Goal: Task Accomplishment & Management: Complete application form

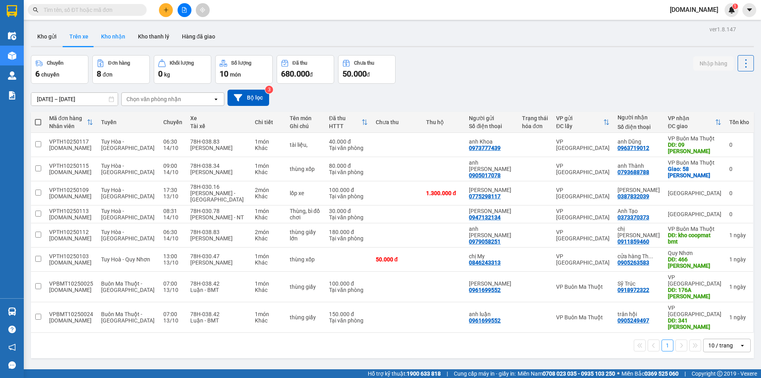
click at [125, 40] on button "Kho nhận" at bounding box center [113, 36] width 37 height 19
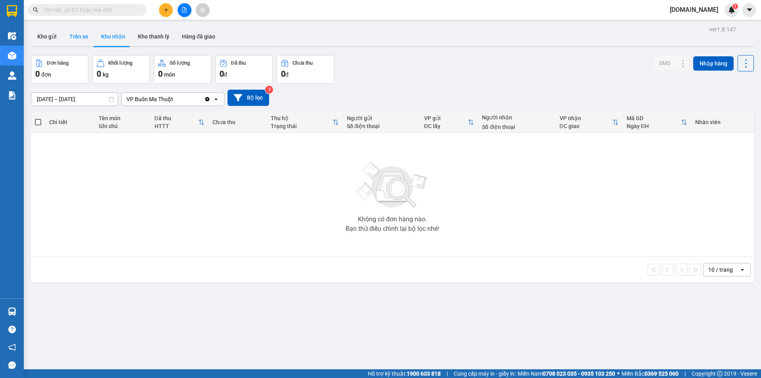
click at [73, 36] on button "Trên xe" at bounding box center [79, 36] width 32 height 19
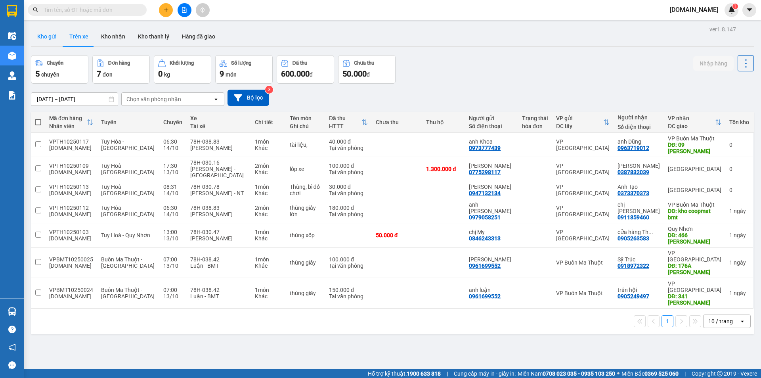
click at [50, 39] on button "Kho gửi" at bounding box center [47, 36] width 32 height 19
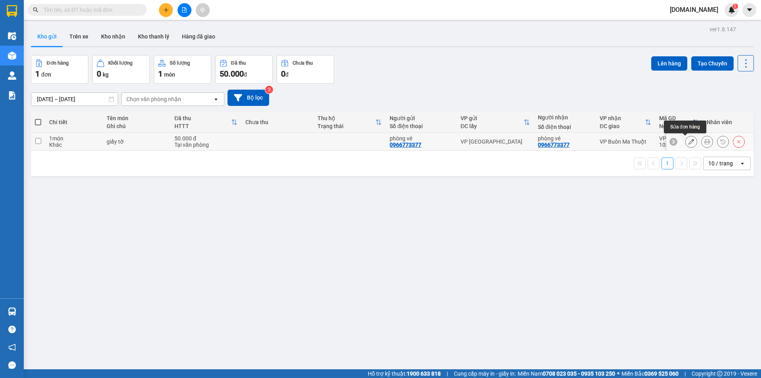
click at [688, 141] on icon at bounding box center [691, 142] width 6 height 6
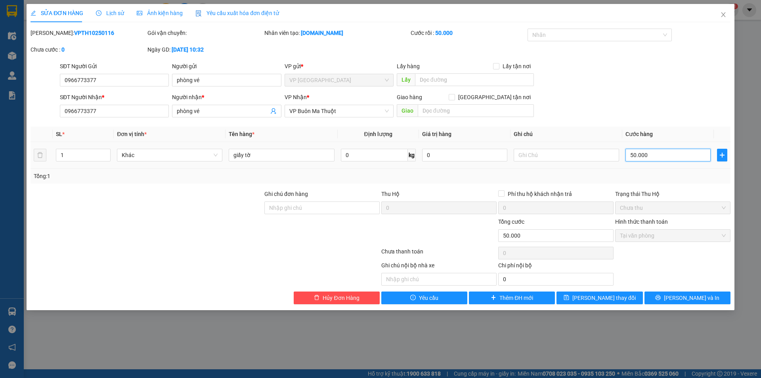
click at [666, 155] on input "50.000" at bounding box center [667, 155] width 85 height 13
type input "3"
type input "30"
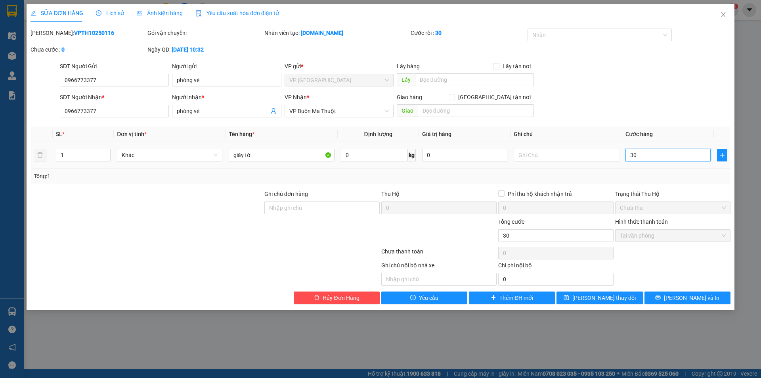
type input "300"
type input "3.000"
type input "30.000"
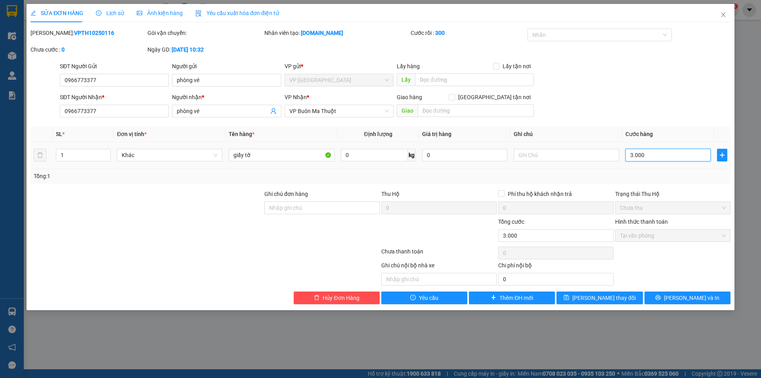
type input "30.000"
click at [659, 122] on div "Total Paid Fee 50.000 Total UnPaid Fee 0 Cash Collection Total Fee Mã ĐH: VPTH1…" at bounding box center [381, 166] width 700 height 275
click at [609, 298] on span "[PERSON_NAME] thay đổi" at bounding box center [603, 297] width 63 height 9
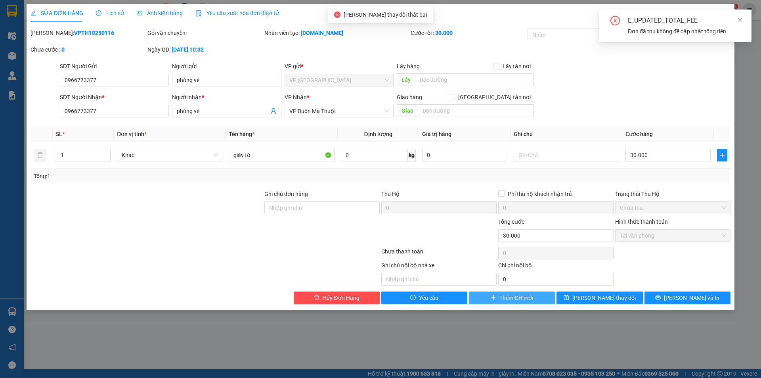
click at [509, 301] on span "Thêm ĐH mới" at bounding box center [516, 297] width 34 height 9
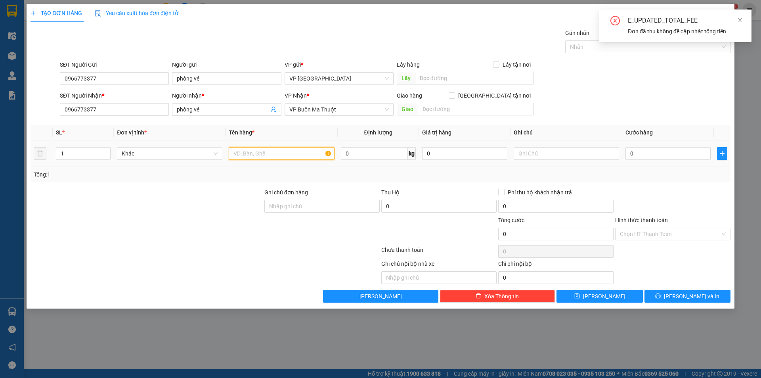
click at [269, 155] on input "text" at bounding box center [281, 153] width 105 height 13
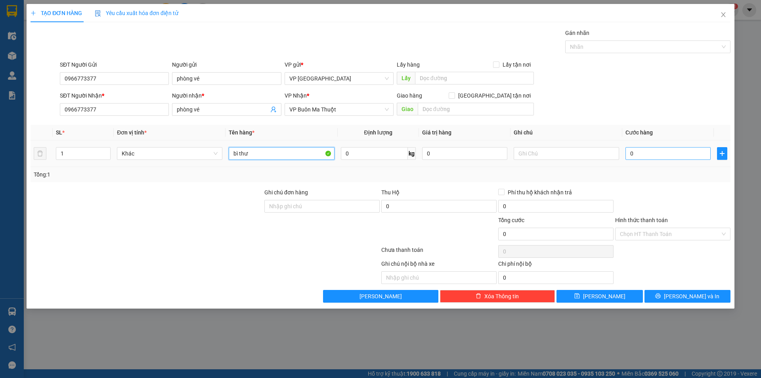
type input "bì thư"
click at [679, 151] on input "0" at bounding box center [667, 153] width 85 height 13
type input "3"
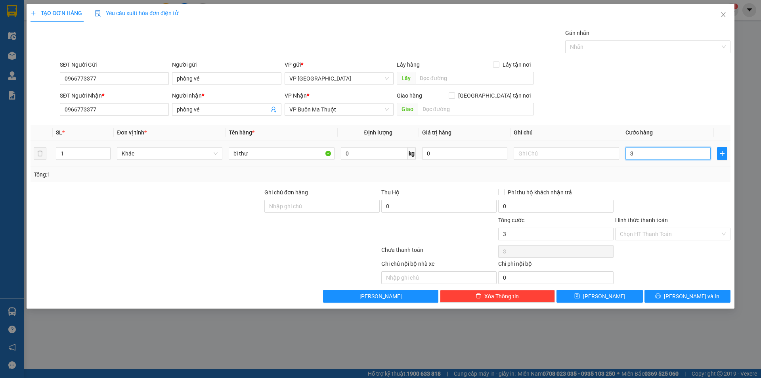
type input "30"
type input "300"
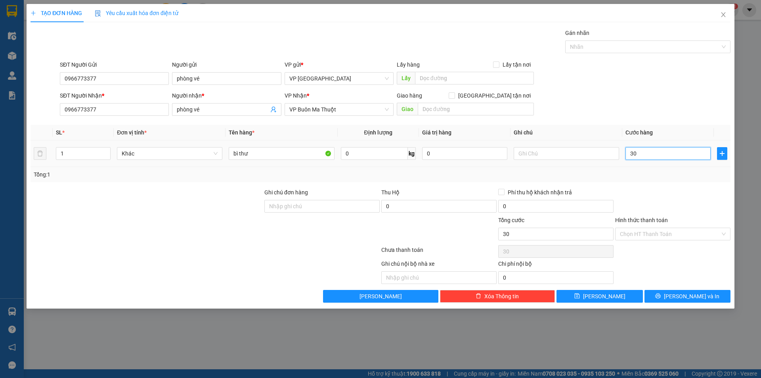
type input "300"
type input "3.000"
type input "30.000"
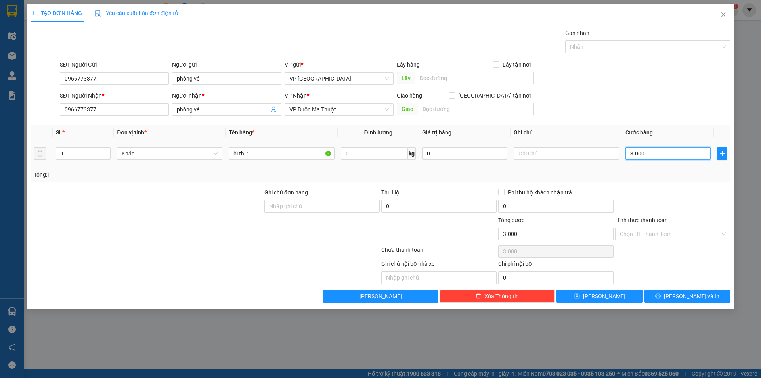
type input "30.000"
click at [626, 237] on input "Hình thức thanh toán" at bounding box center [670, 234] width 100 height 12
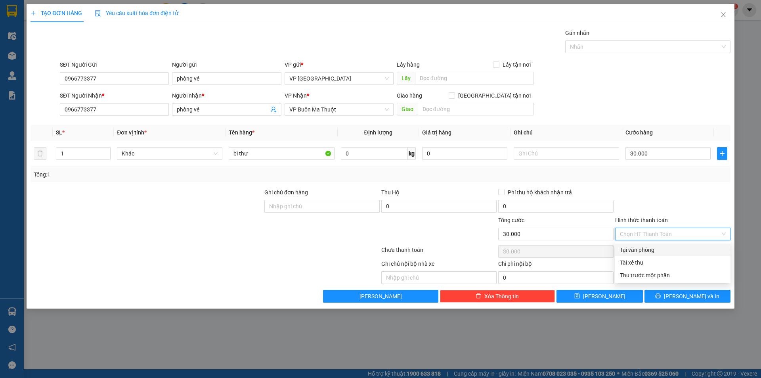
click at [627, 250] on div "Tại văn phòng" at bounding box center [673, 249] width 106 height 9
type input "0"
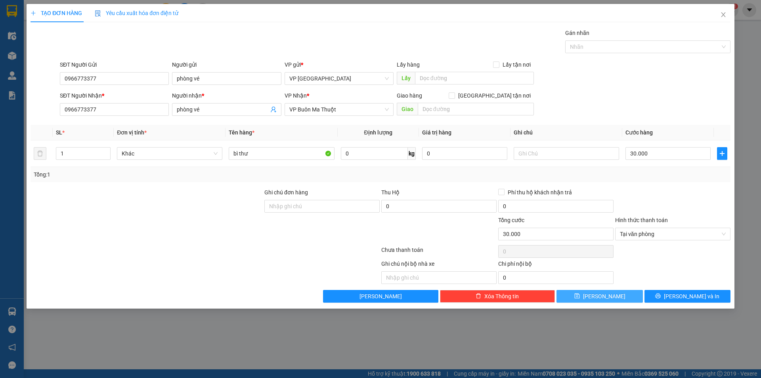
click at [604, 294] on span "[PERSON_NAME]" at bounding box center [604, 296] width 42 height 9
type input "0"
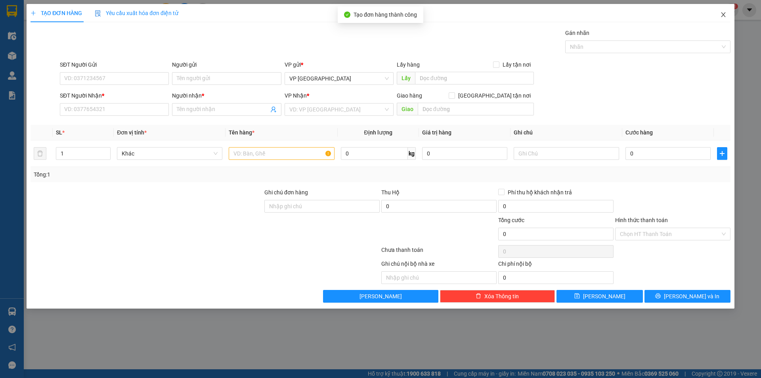
click at [723, 13] on icon "close" at bounding box center [723, 14] width 6 height 6
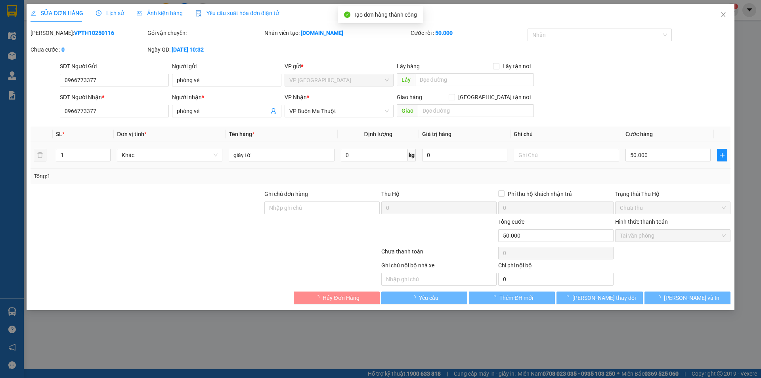
type input "0966773377"
type input "phòng vé"
type input "0966773377"
type input "phòng vé"
type input "0"
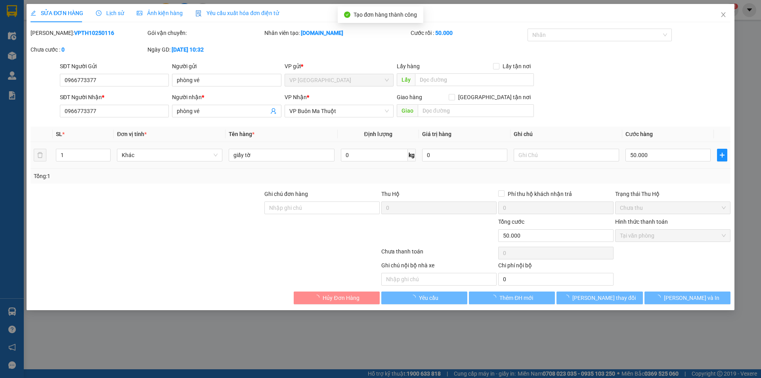
type input "50.000"
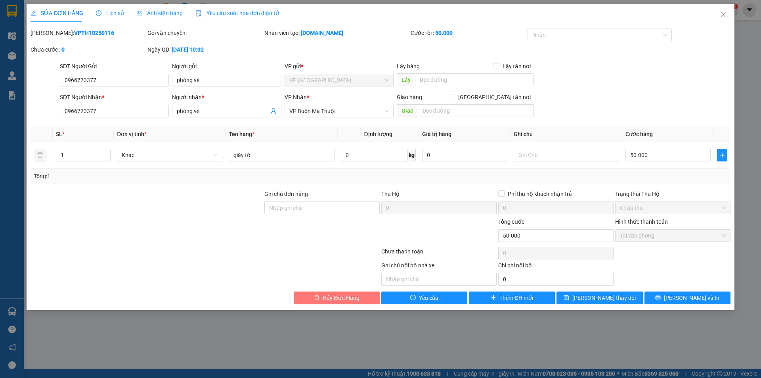
click at [350, 301] on span "Hủy Đơn Hàng" at bounding box center [340, 297] width 36 height 9
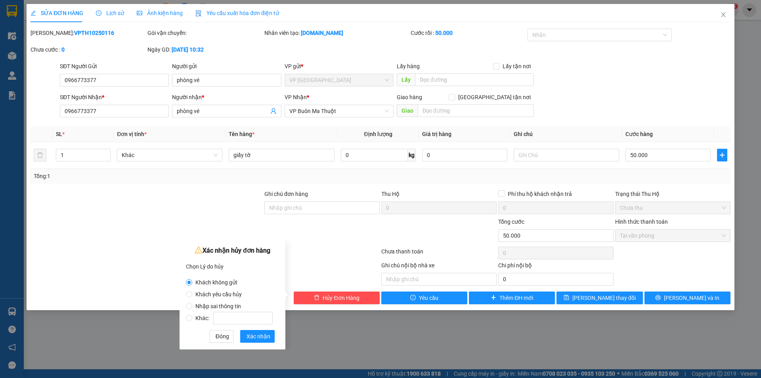
click at [223, 306] on span "Nhập sai thông tin" at bounding box center [218, 306] width 52 height 6
click at [192, 306] on input "Nhập sai thông tin" at bounding box center [189, 306] width 6 height 6
radio input "true"
radio input "false"
click at [263, 335] on span "Xác nhận" at bounding box center [258, 336] width 24 height 9
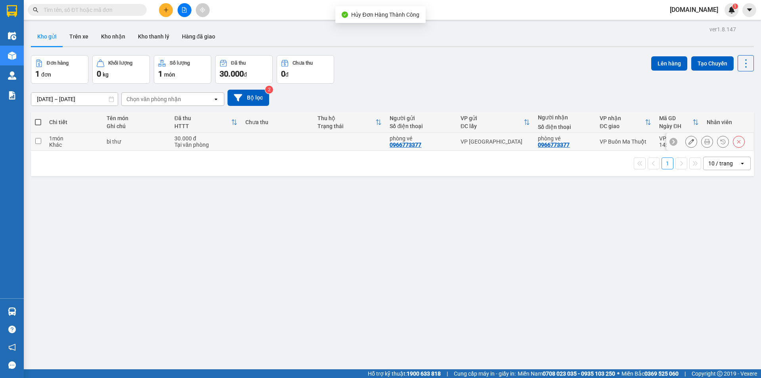
click at [256, 143] on td at bounding box center [277, 142] width 72 height 18
checkbox input "true"
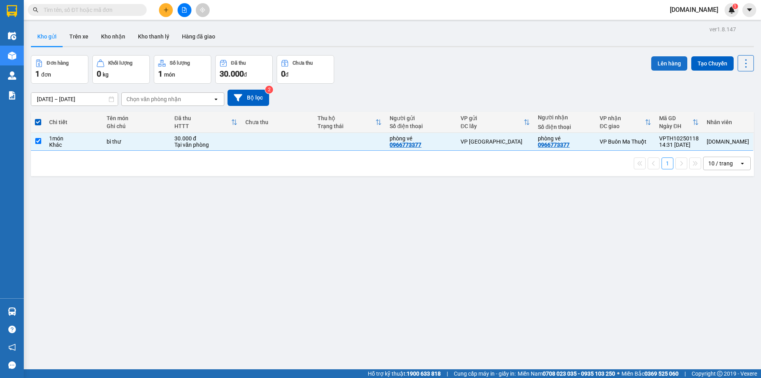
click at [665, 66] on button "Lên hàng" at bounding box center [669, 63] width 36 height 14
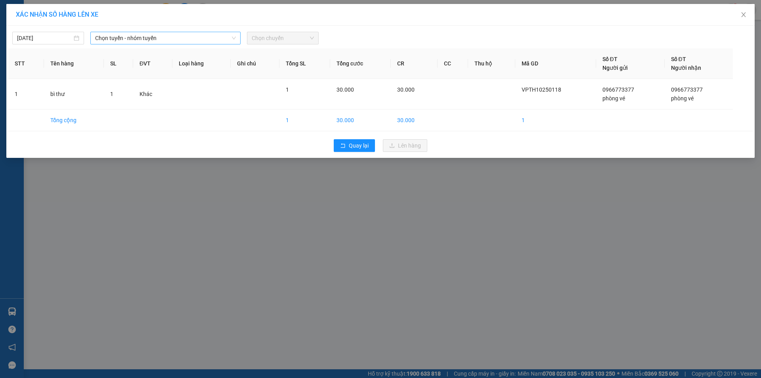
click at [128, 39] on span "Chọn tuyến - nhóm tuyến" at bounding box center [165, 38] width 141 height 12
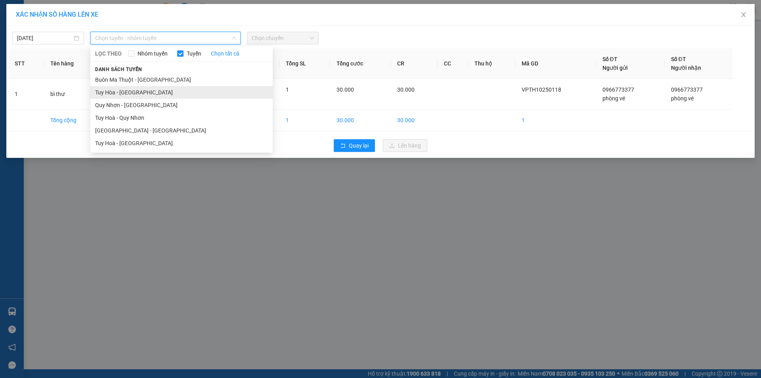
click at [130, 93] on li "Tuy Hòa - [GEOGRAPHIC_DATA]" at bounding box center [181, 92] width 182 height 13
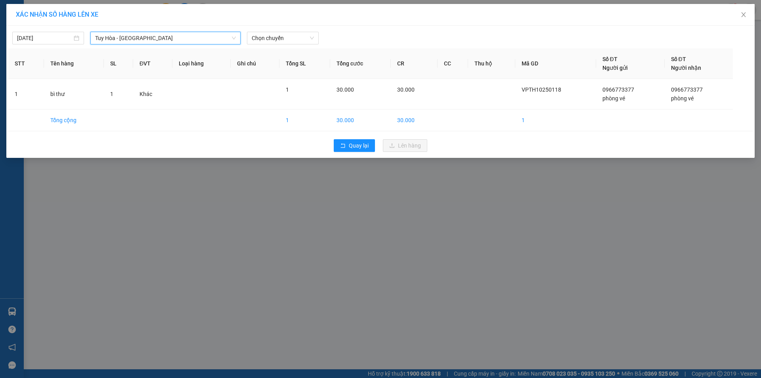
click at [311, 31] on div "[DATE] [GEOGRAPHIC_DATA] - [GEOGRAPHIC_DATA] [GEOGRAPHIC_DATA] - [GEOGRAPHIC_DA…" at bounding box center [380, 36] width 744 height 17
click at [307, 34] on span "Chọn chuyến" at bounding box center [283, 38] width 62 height 12
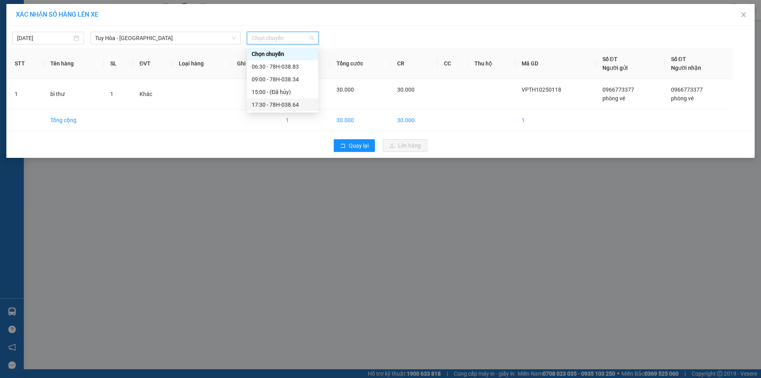
click at [290, 100] on div "17:30 - 78H-038.64" at bounding box center [283, 104] width 62 height 9
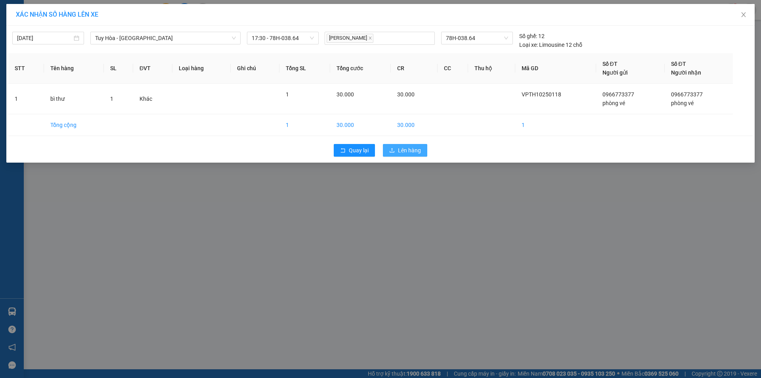
click at [398, 153] on span "Lên hàng" at bounding box center [409, 150] width 23 height 9
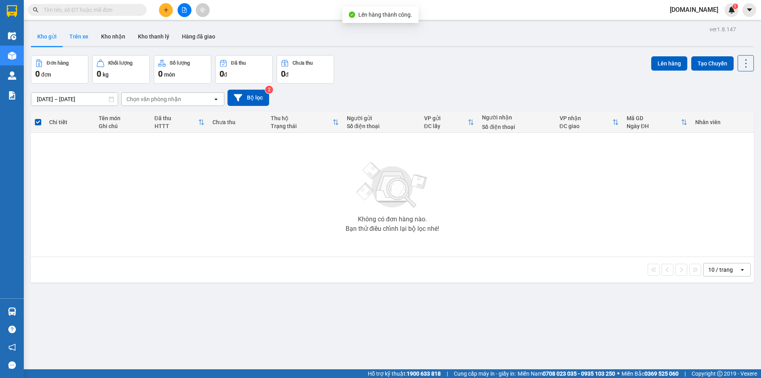
click at [76, 32] on button "Trên xe" at bounding box center [79, 36] width 32 height 19
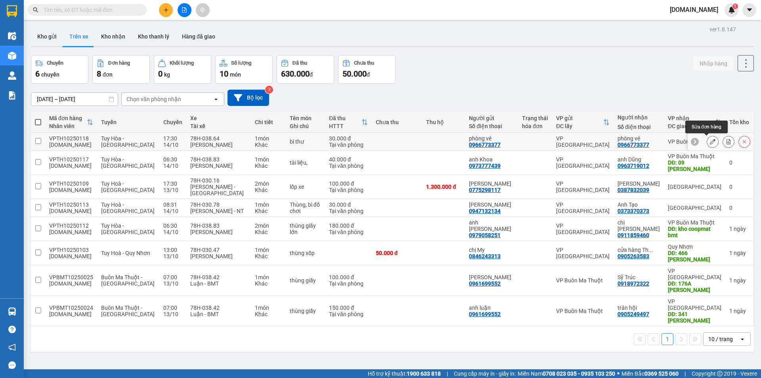
click at [710, 140] on icon at bounding box center [713, 142] width 6 height 6
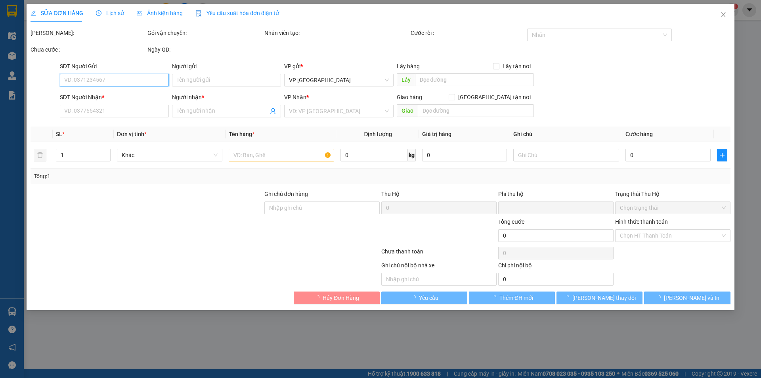
type input "0966773377"
type input "phòng vé"
type input "0966773377"
type input "phòng vé"
type input "0"
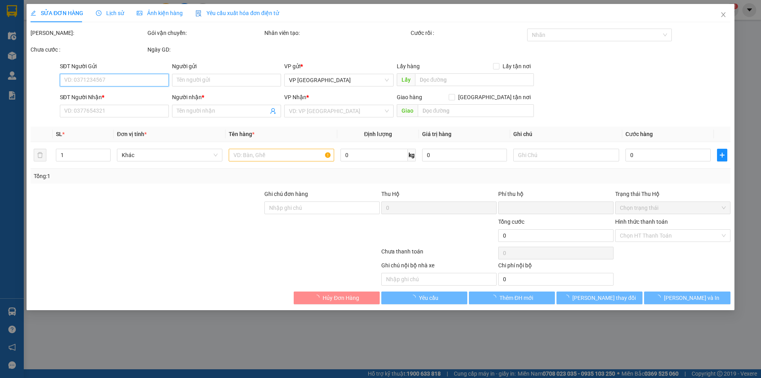
type input "30.000"
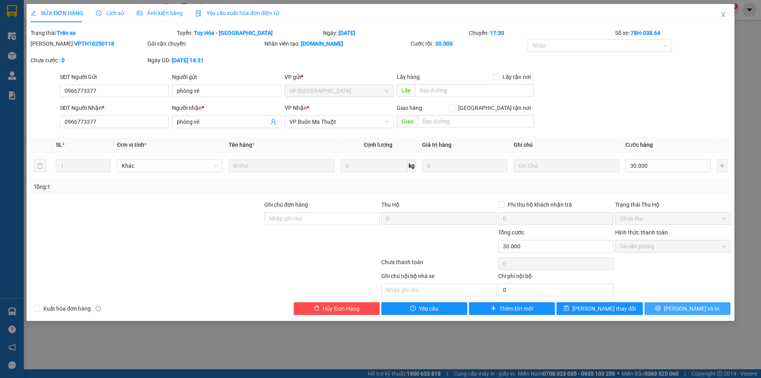
click at [706, 307] on button "[PERSON_NAME] và In" at bounding box center [687, 308] width 86 height 13
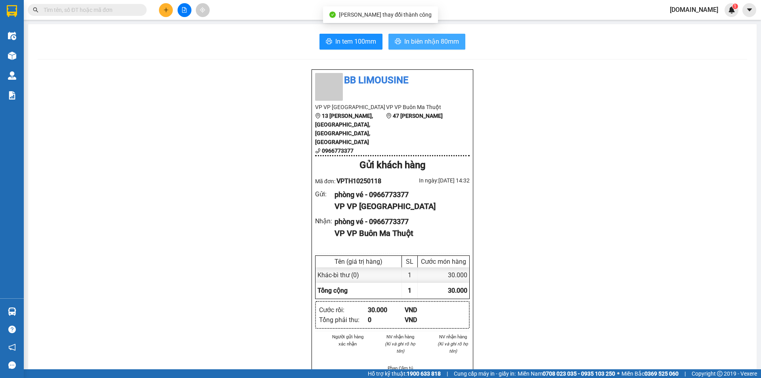
click at [422, 44] on span "In biên nhận 80mm" at bounding box center [431, 41] width 55 height 10
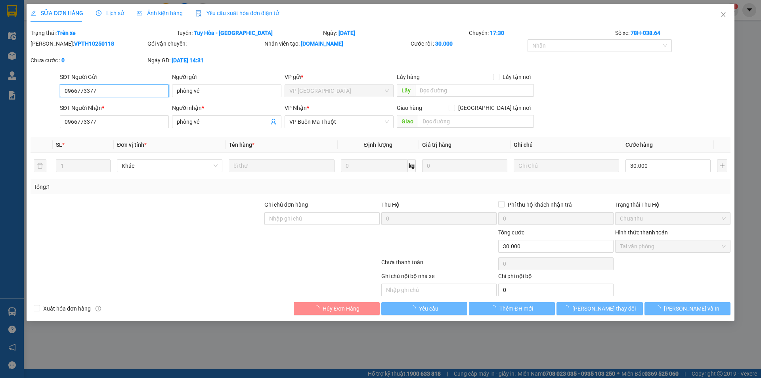
type input "0966773377"
type input "phòng vé"
type input "0966773377"
type input "phòng vé"
type input "0"
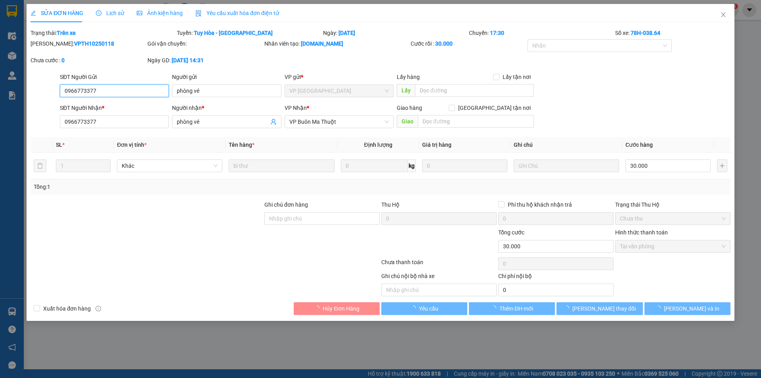
type input "30.000"
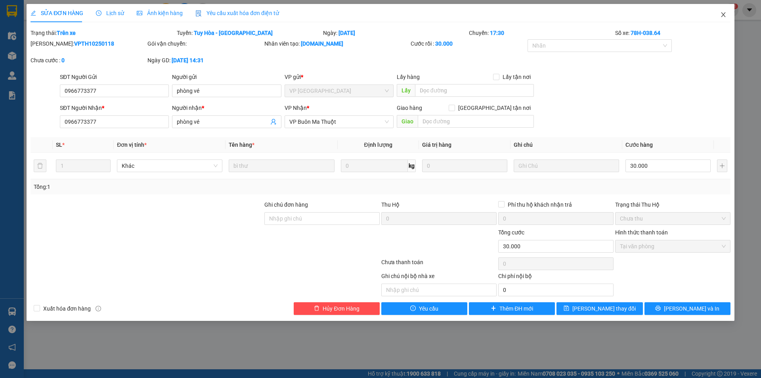
click at [725, 15] on icon "close" at bounding box center [723, 14] width 6 height 6
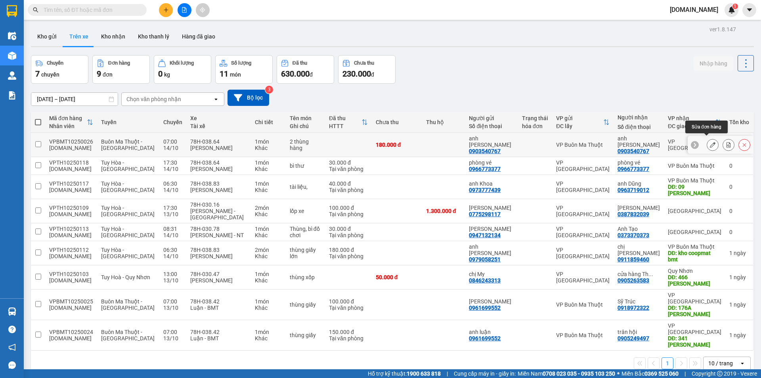
click at [710, 142] on icon at bounding box center [713, 145] width 6 height 6
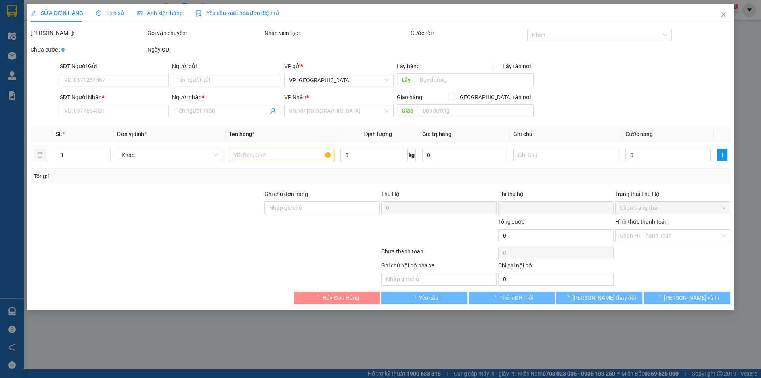
type input "0903540767"
type input "anh [PERSON_NAME]"
type input "0903540767"
type input "anh [PERSON_NAME]"
type input "0"
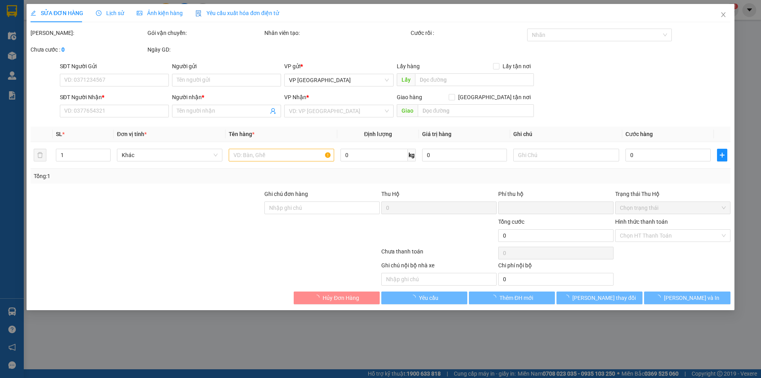
type input "180.000"
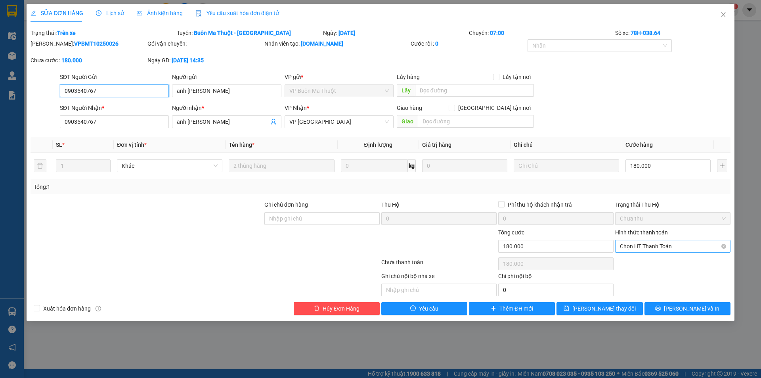
click at [639, 247] on span "Chọn HT Thanh Toán" at bounding box center [673, 246] width 106 height 12
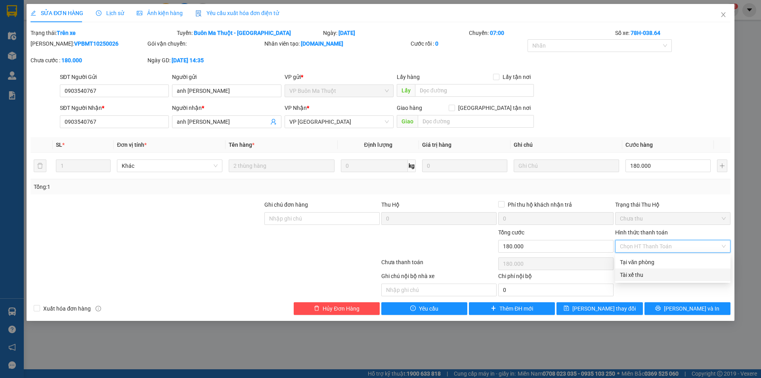
click at [634, 274] on div "Tài xế thu" at bounding box center [673, 274] width 106 height 9
type input "0"
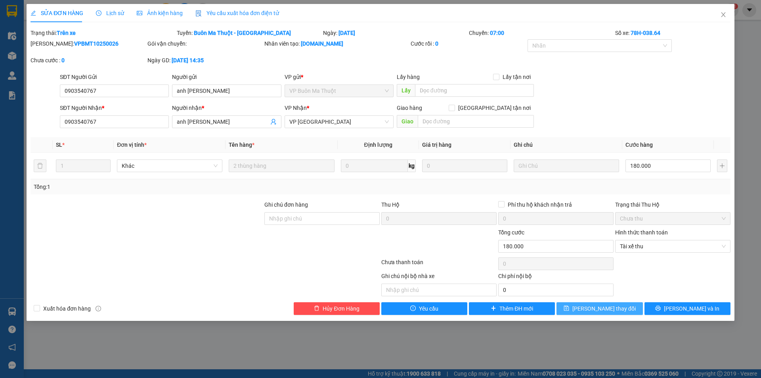
click at [617, 309] on span "[PERSON_NAME] thay đổi" at bounding box center [603, 308] width 63 height 9
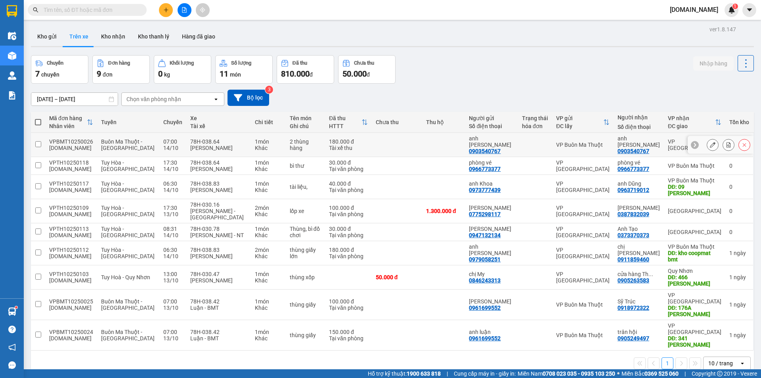
click at [523, 143] on td at bounding box center [535, 145] width 34 height 24
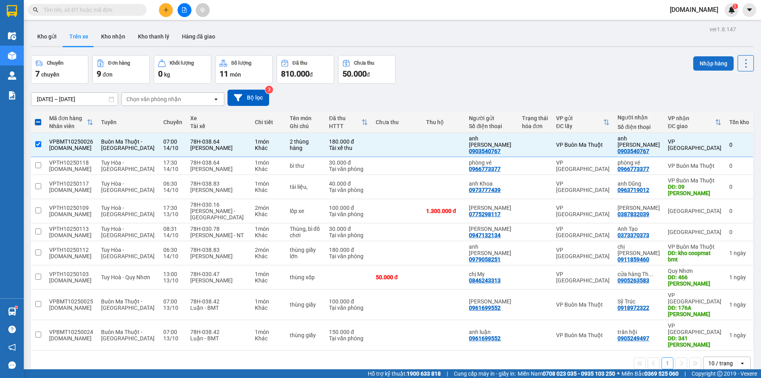
click at [698, 62] on button "Nhập hàng" at bounding box center [713, 63] width 40 height 14
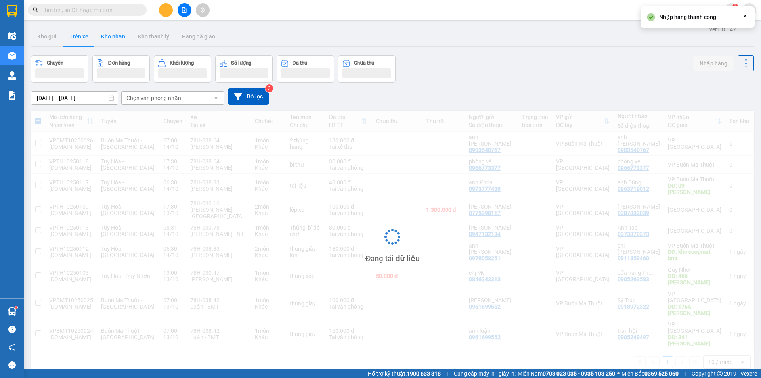
checkbox input "false"
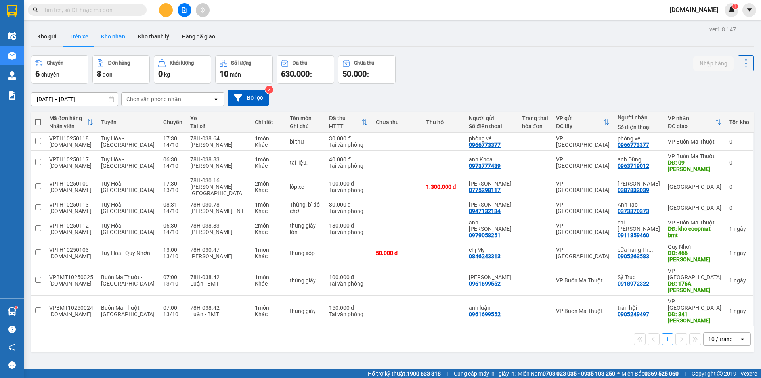
click at [114, 37] on button "Kho nhận" at bounding box center [113, 36] width 37 height 19
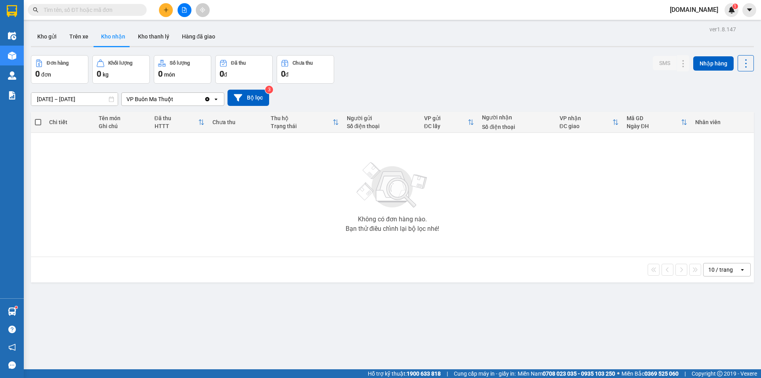
click at [189, 96] on div "VP Buôn Ma Thuột" at bounding box center [163, 99] width 82 height 13
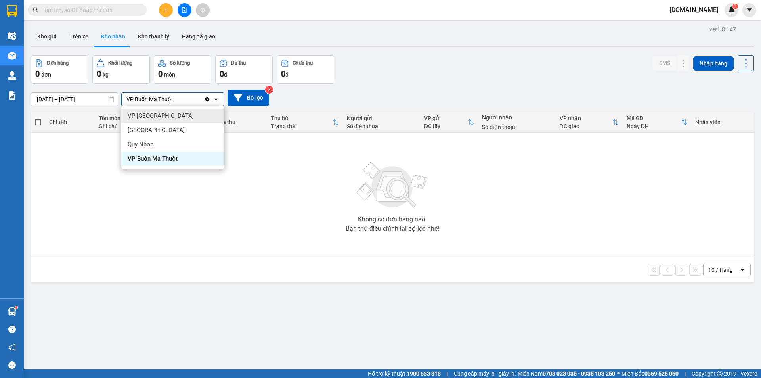
click at [181, 122] on div "VP [GEOGRAPHIC_DATA]" at bounding box center [172, 116] width 103 height 14
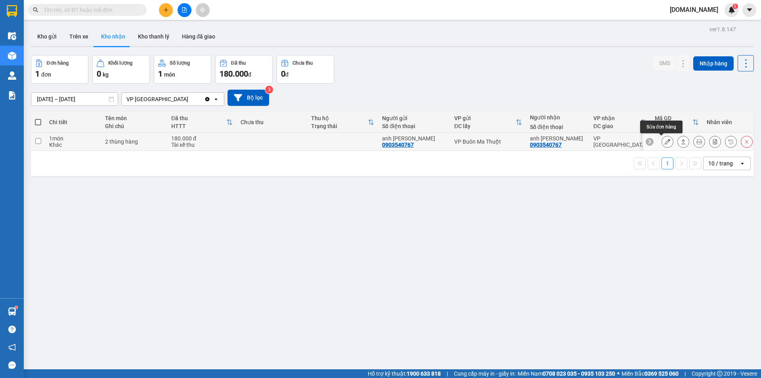
click at [664, 142] on icon at bounding box center [667, 142] width 6 height 6
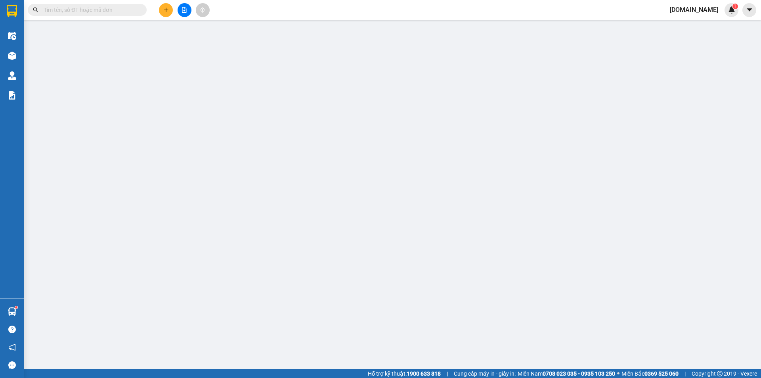
type input "0903540767"
type input "anh [PERSON_NAME]"
type input "0903540767"
type input "anh [PERSON_NAME]"
type input "0"
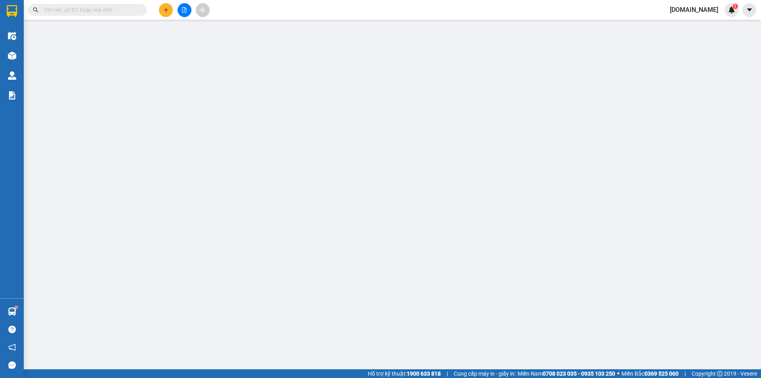
type input "180.000"
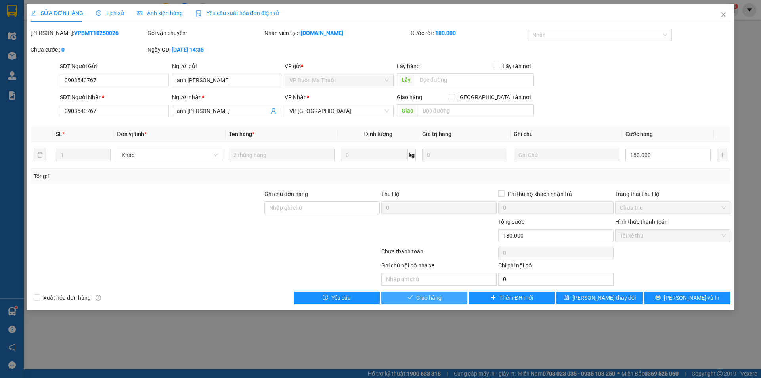
click at [431, 299] on span "Giao hàng" at bounding box center [428, 297] width 25 height 9
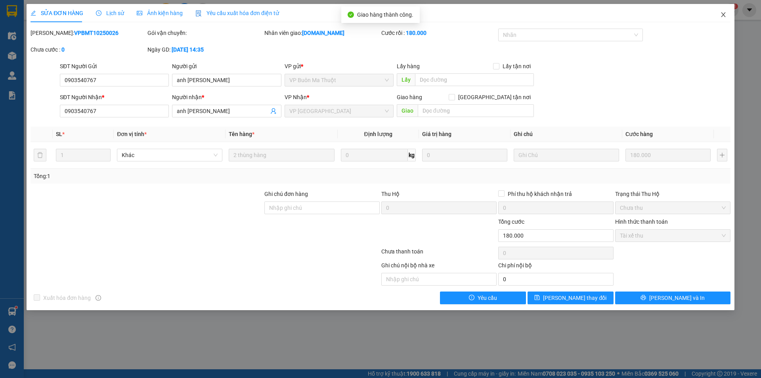
click at [722, 16] on icon "close" at bounding box center [723, 14] width 6 height 6
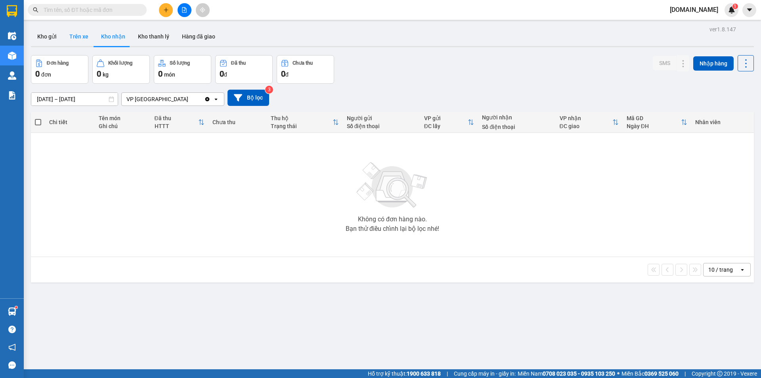
click at [84, 38] on button "Trên xe" at bounding box center [79, 36] width 32 height 19
